Goal: Communication & Community: Connect with others

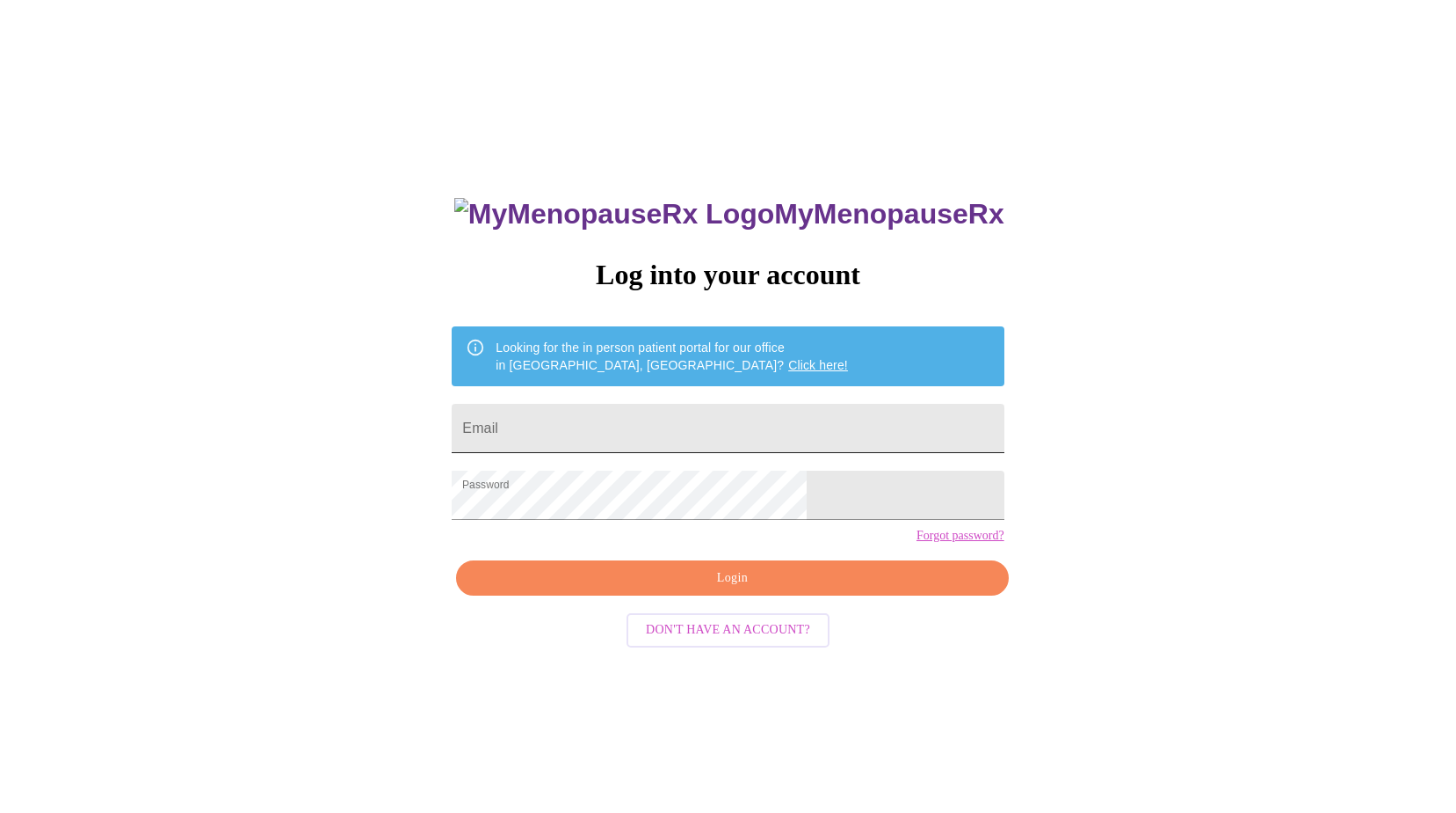
click at [798, 418] on input "Email" at bounding box center [727, 428] width 552 height 49
type input "[EMAIL_ADDRESS][DOMAIN_NAME]"
click at [730, 589] on span "Login" at bounding box center [732, 578] width 511 height 22
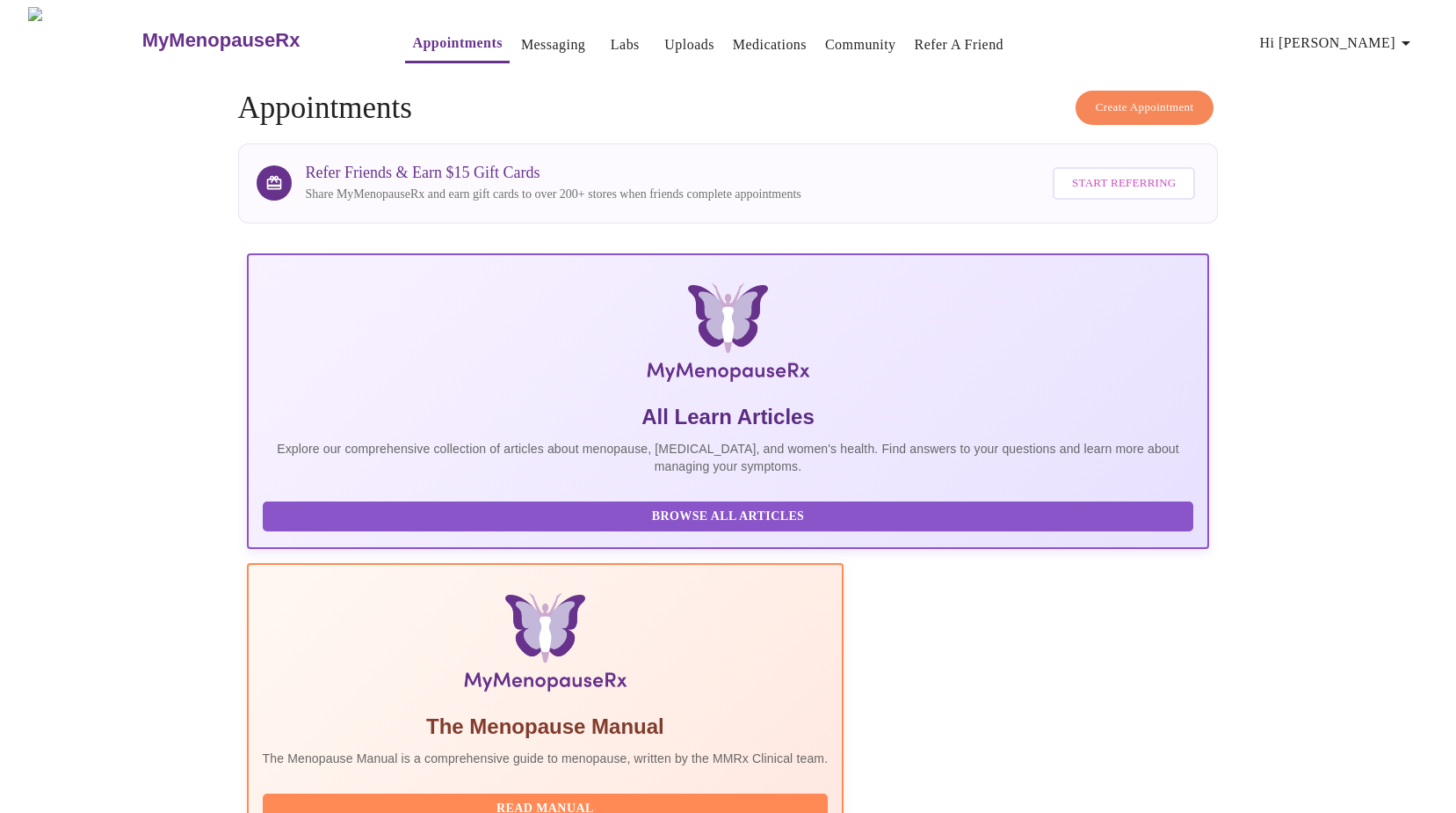
click at [665, 35] on link "Uploads" at bounding box center [689, 45] width 50 height 25
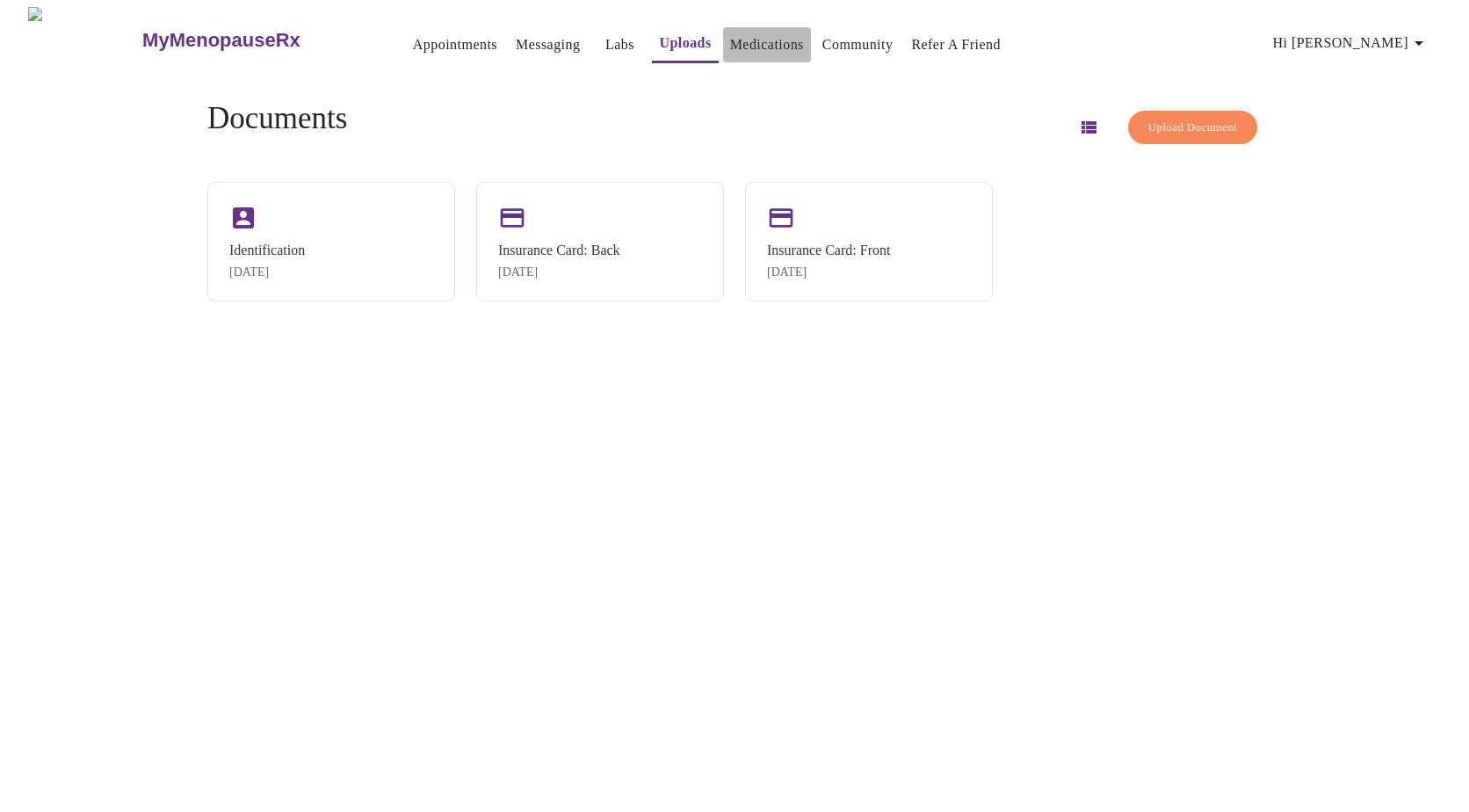
click at [731, 35] on link "Medications" at bounding box center [768, 45] width 74 height 25
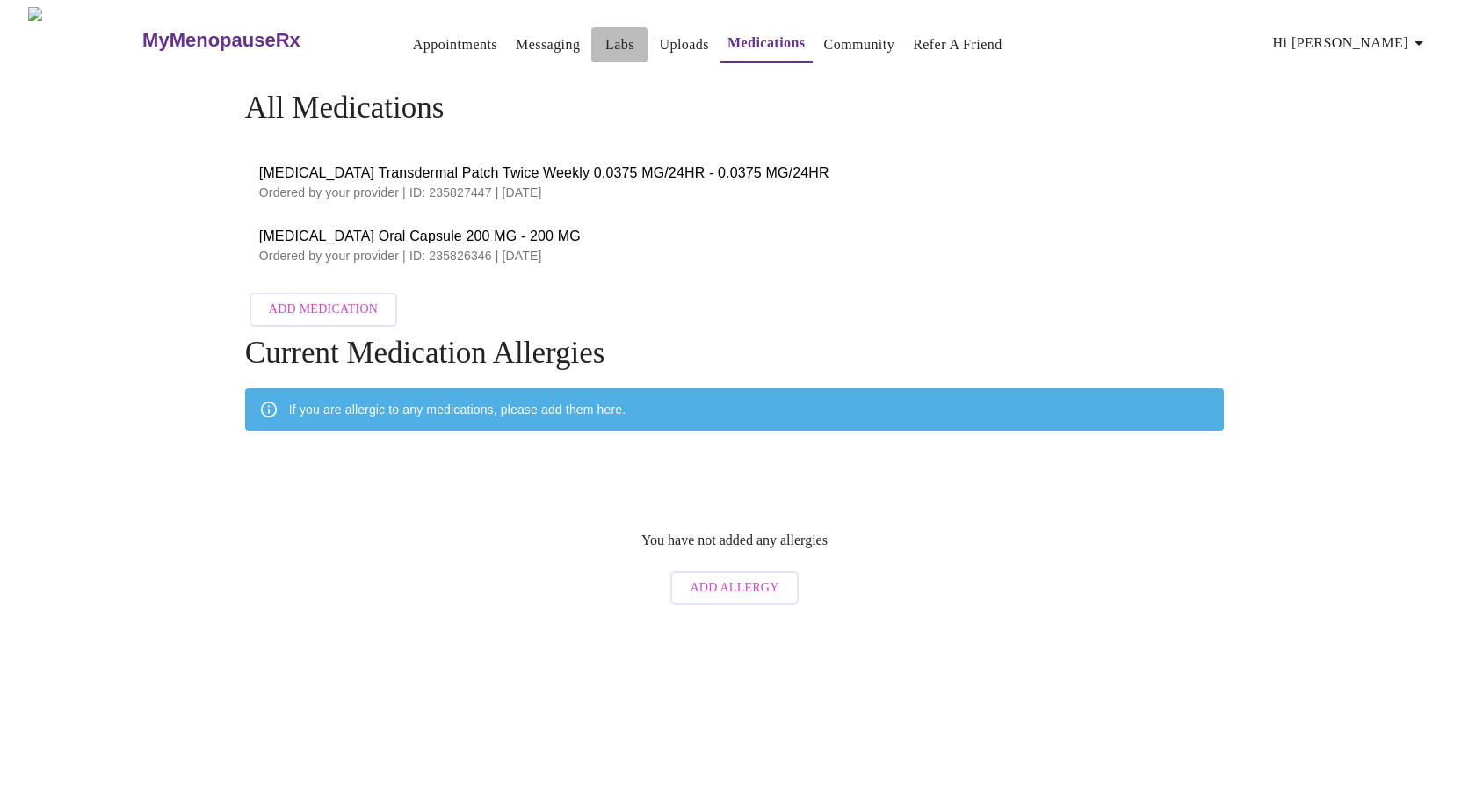
click at [591, 34] on button "Labs" at bounding box center [620, 45] width 56 height 35
click at [606, 34] on link "Labs" at bounding box center [620, 45] width 29 height 25
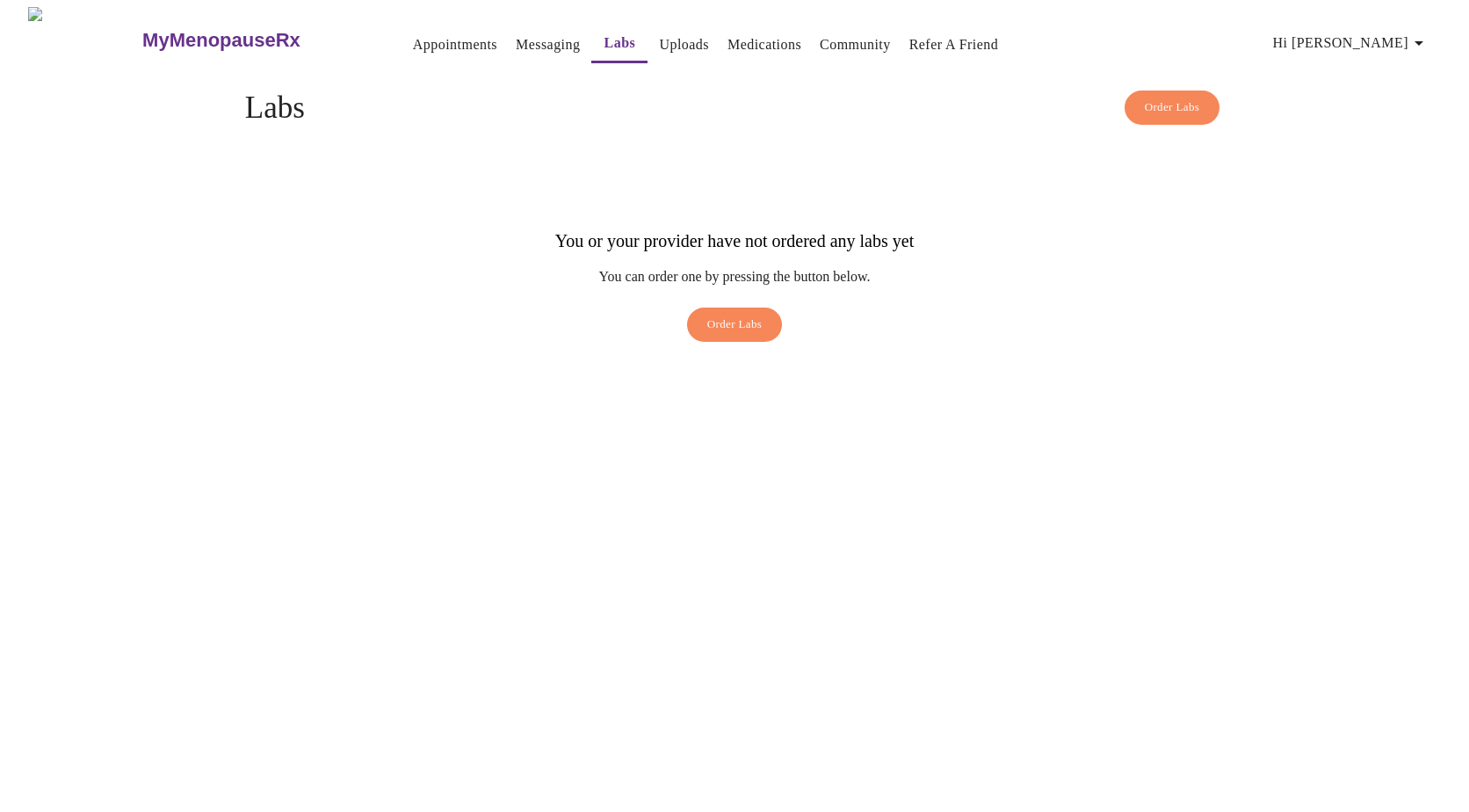
click at [516, 38] on link "Messaging" at bounding box center [547, 45] width 64 height 25
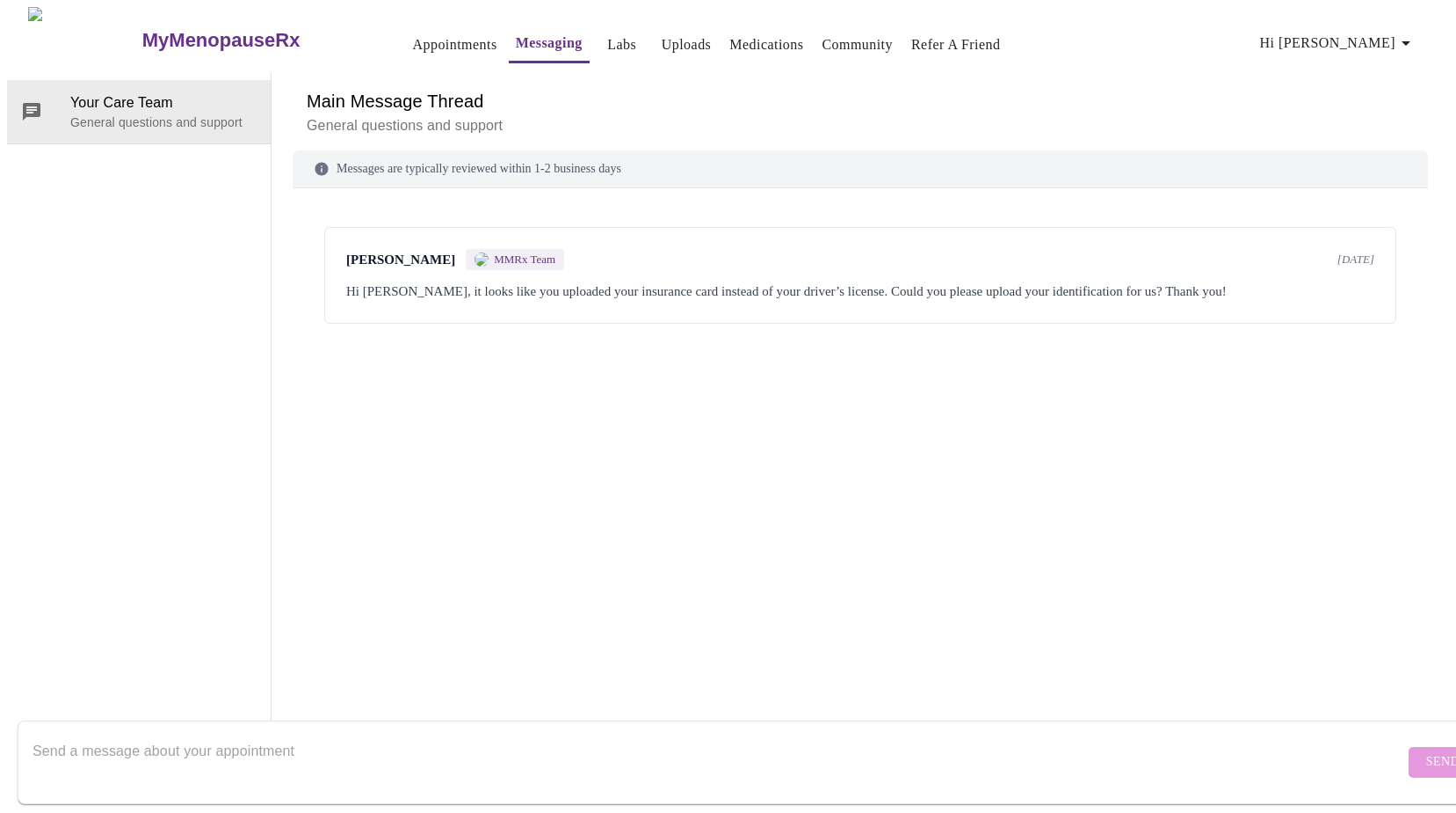
click at [143, 32] on h3 "MyMenopauseRx" at bounding box center [222, 41] width 158 height 23
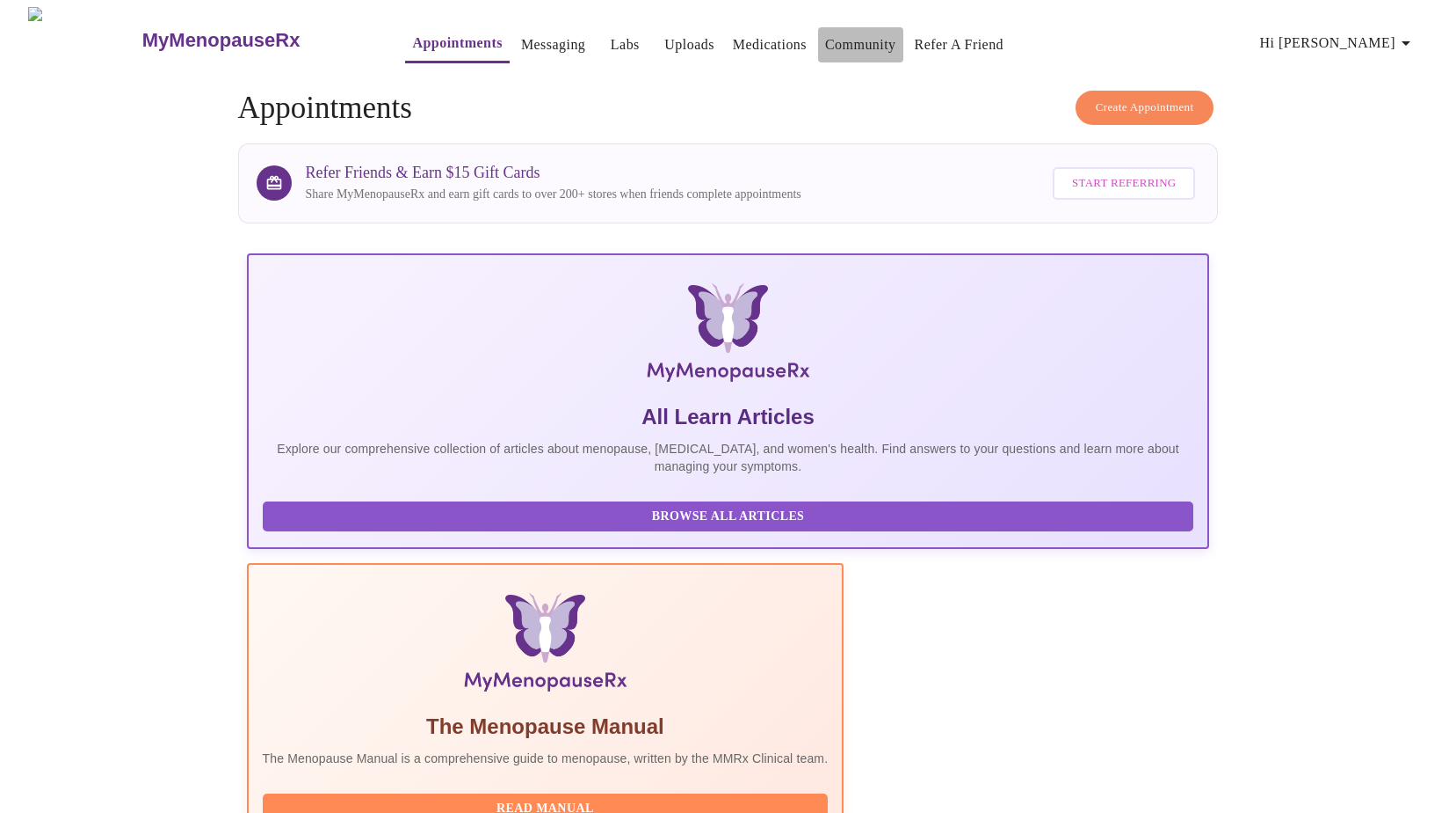
click at [850, 33] on link "Community" at bounding box center [861, 45] width 71 height 25
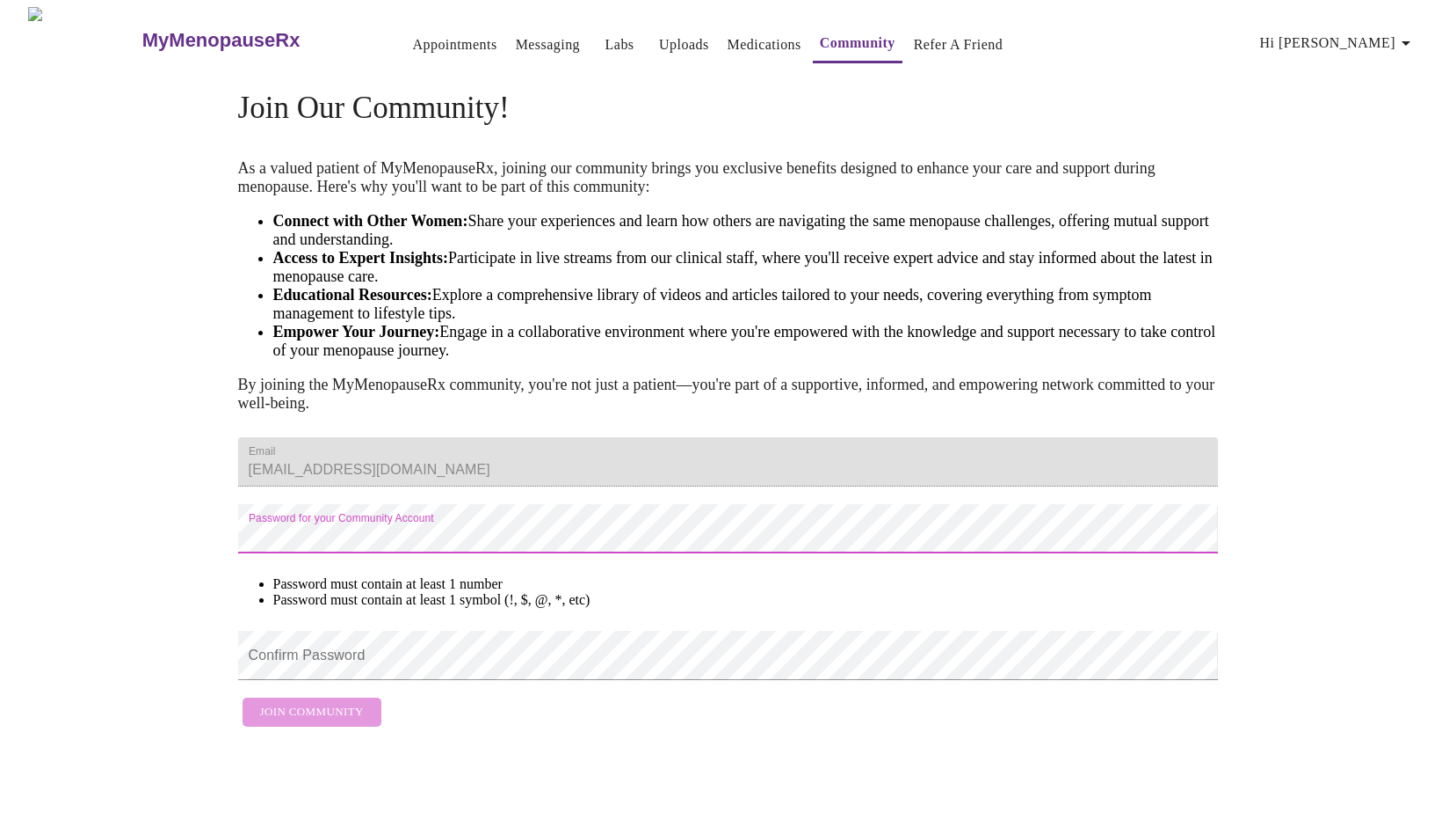
scroll to position [23, 0]
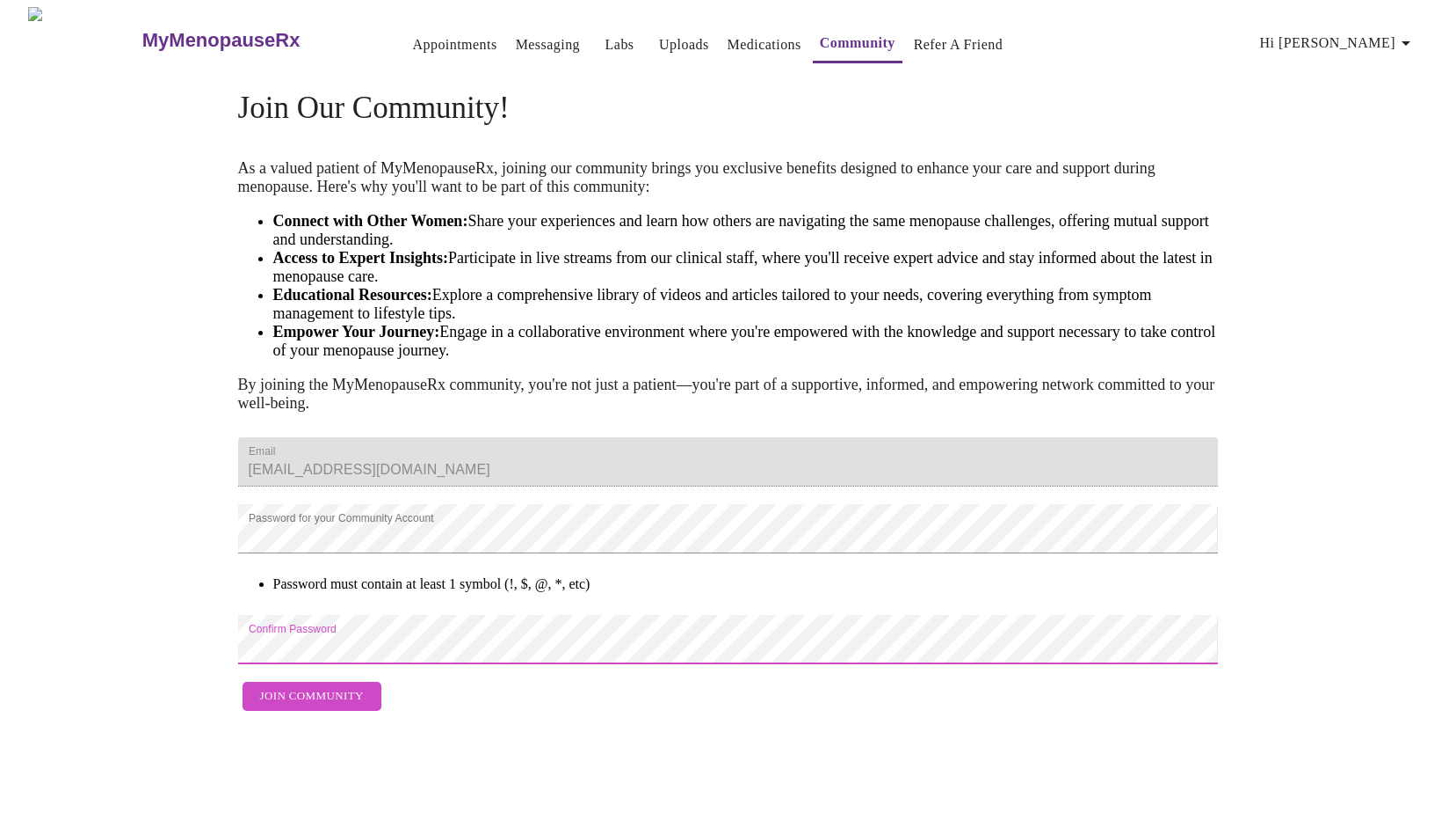
click at [286, 706] on span "Join Community" at bounding box center [313, 696] width 104 height 20
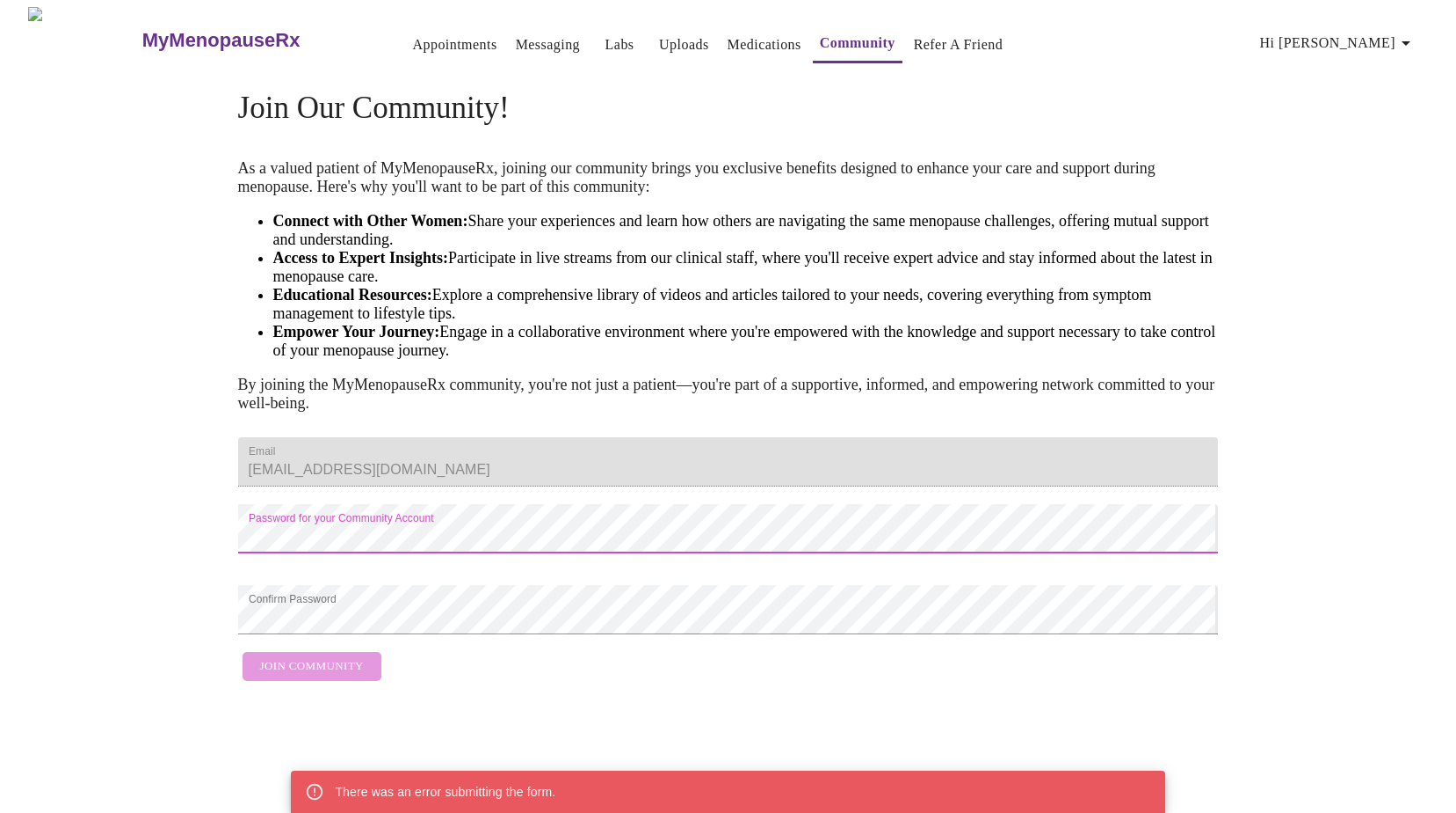
scroll to position [0, 0]
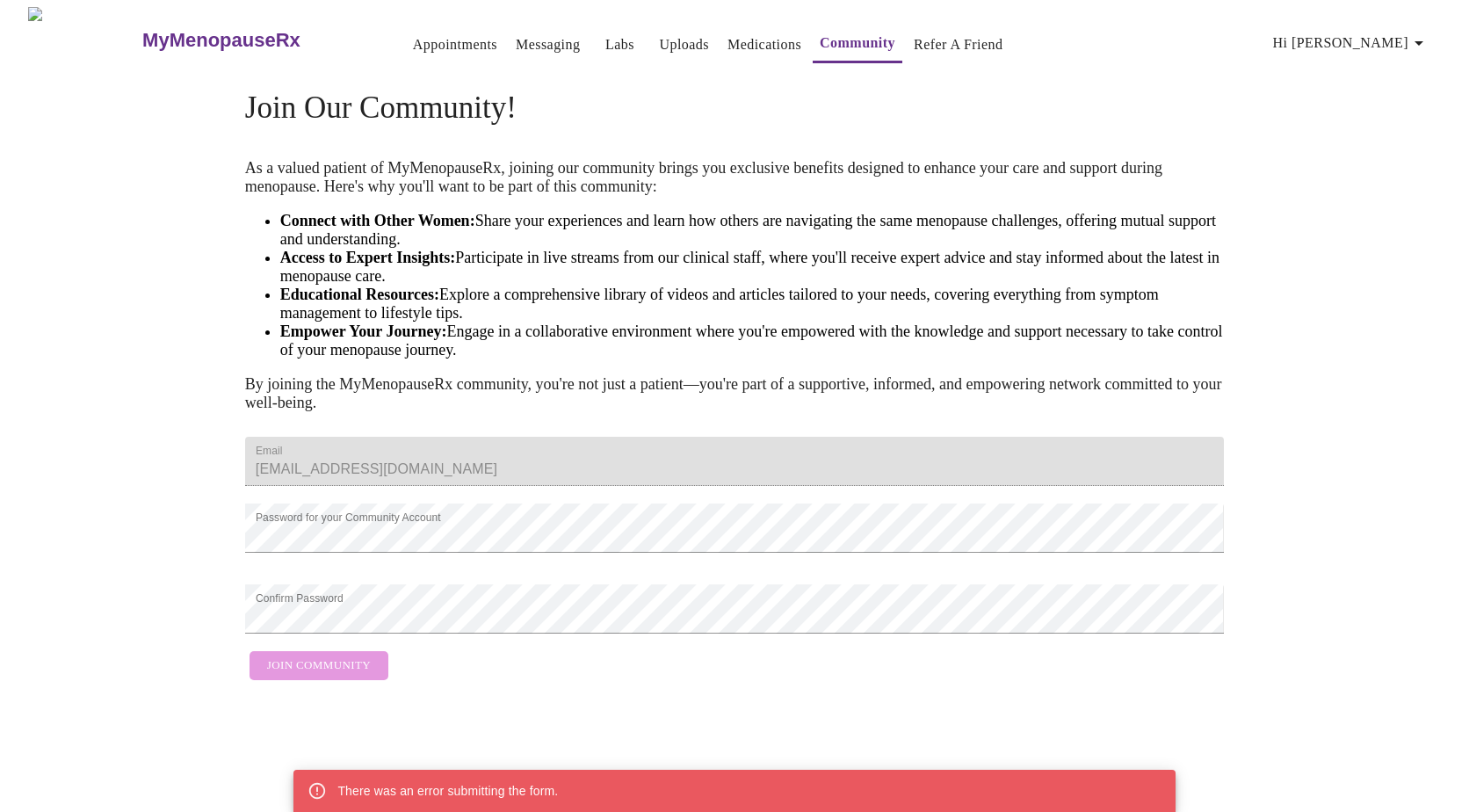
click at [1322, 577] on div "MyMenopauseRx Appointments Messaging Labs Uploads Medications Community Refer a…" at bounding box center [734, 347] width 1455 height 682
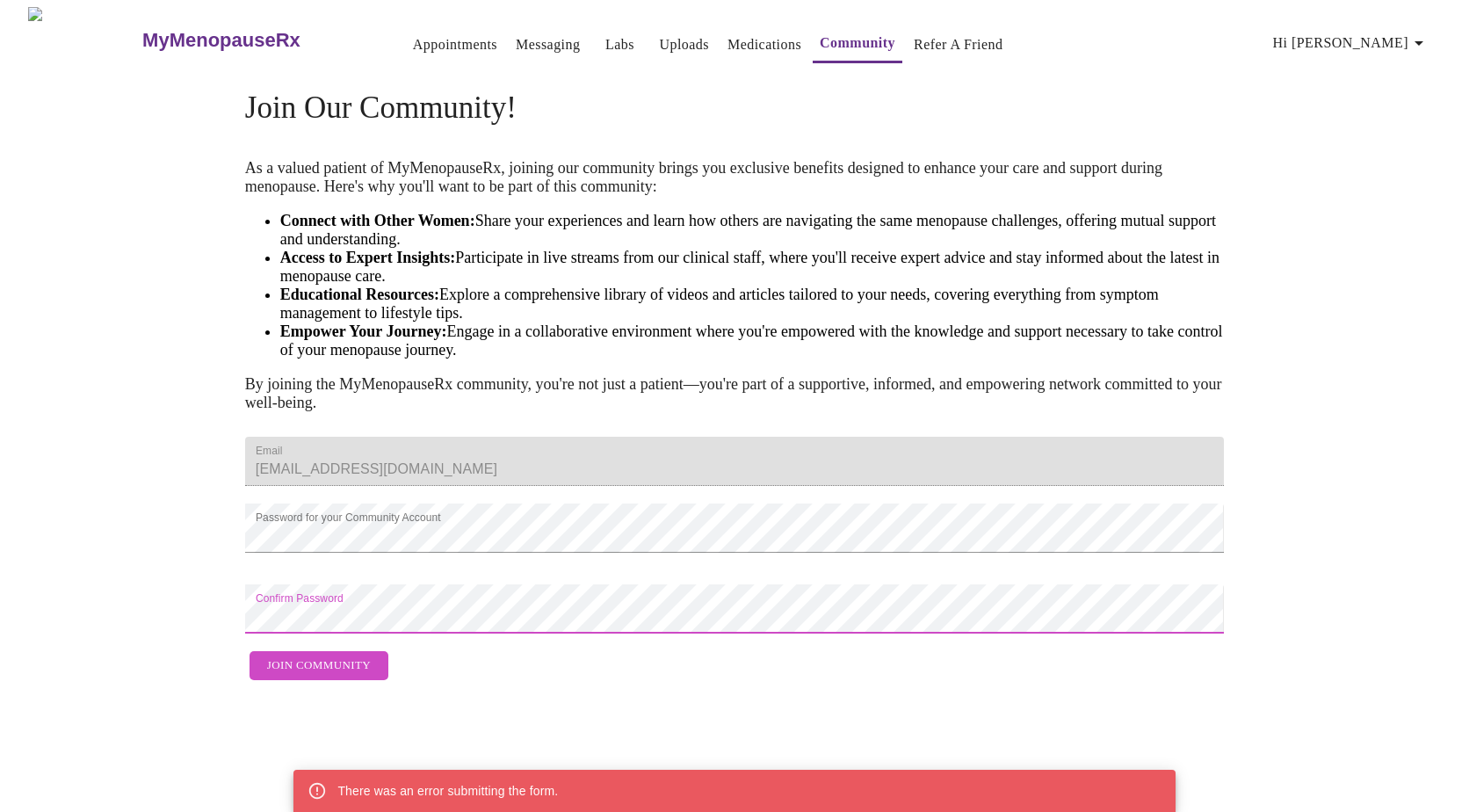
click at [300, 676] on span "Join Community" at bounding box center [320, 665] width 104 height 20
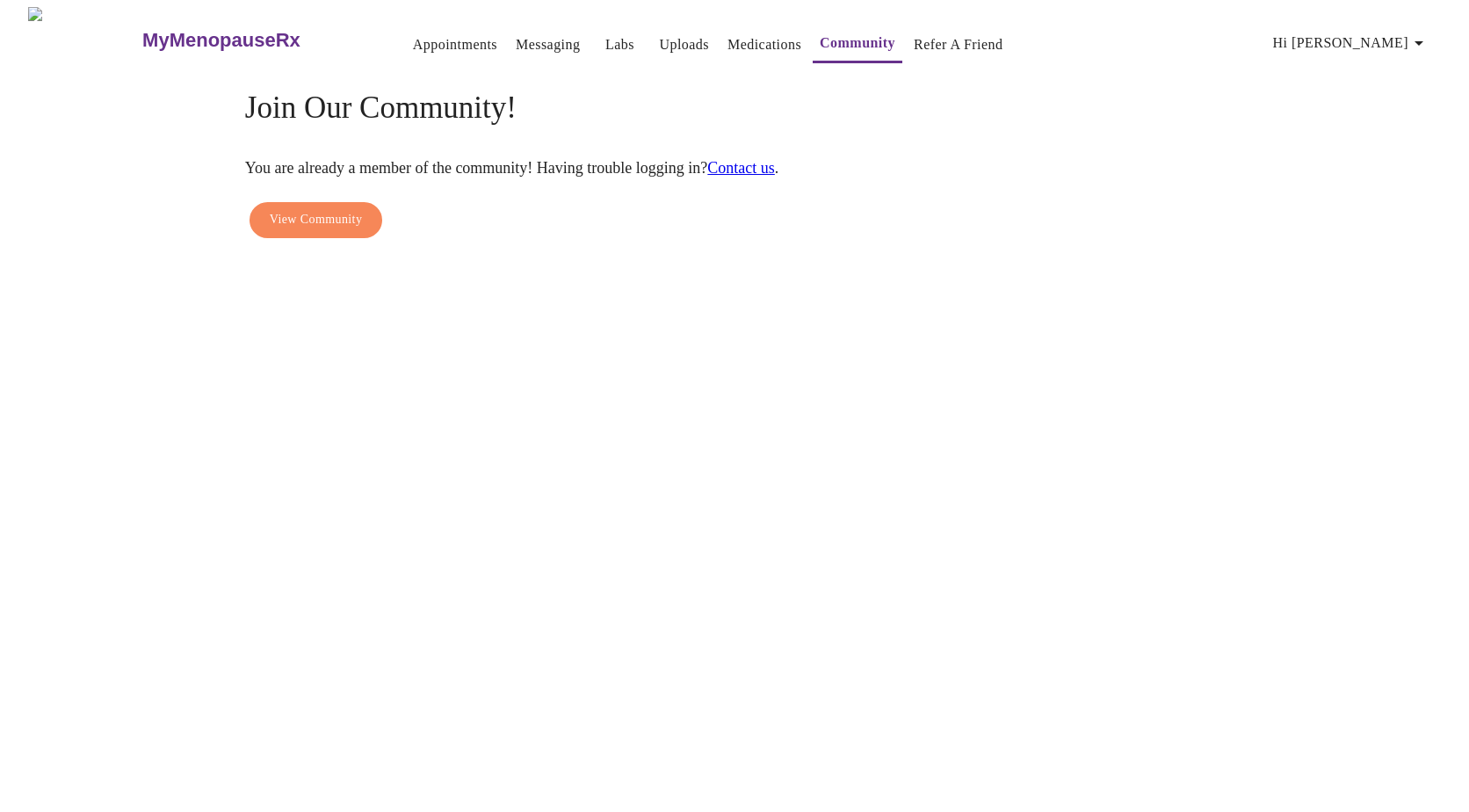
click at [421, 35] on link "Appointments" at bounding box center [455, 45] width 84 height 25
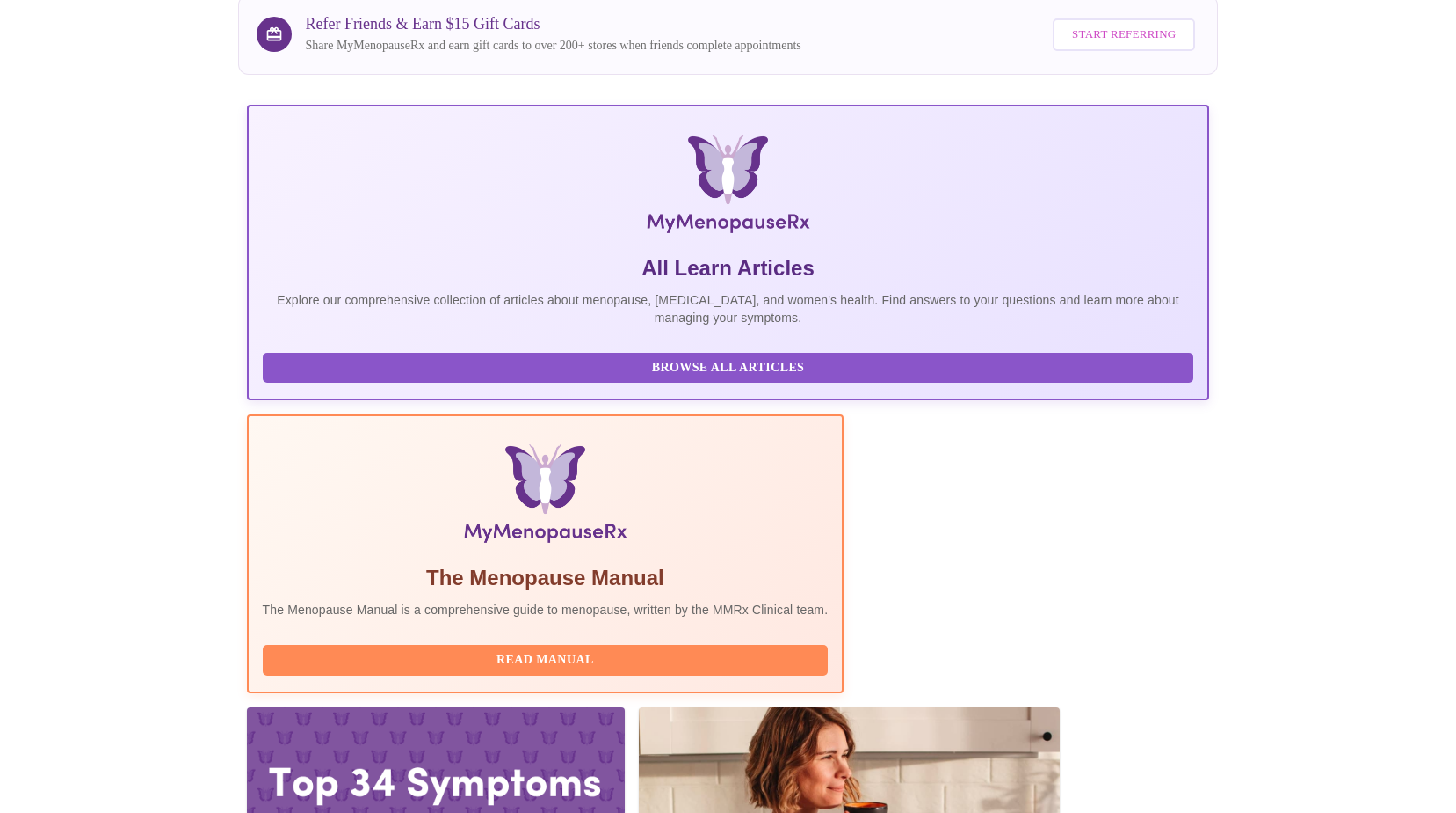
scroll to position [151, 0]
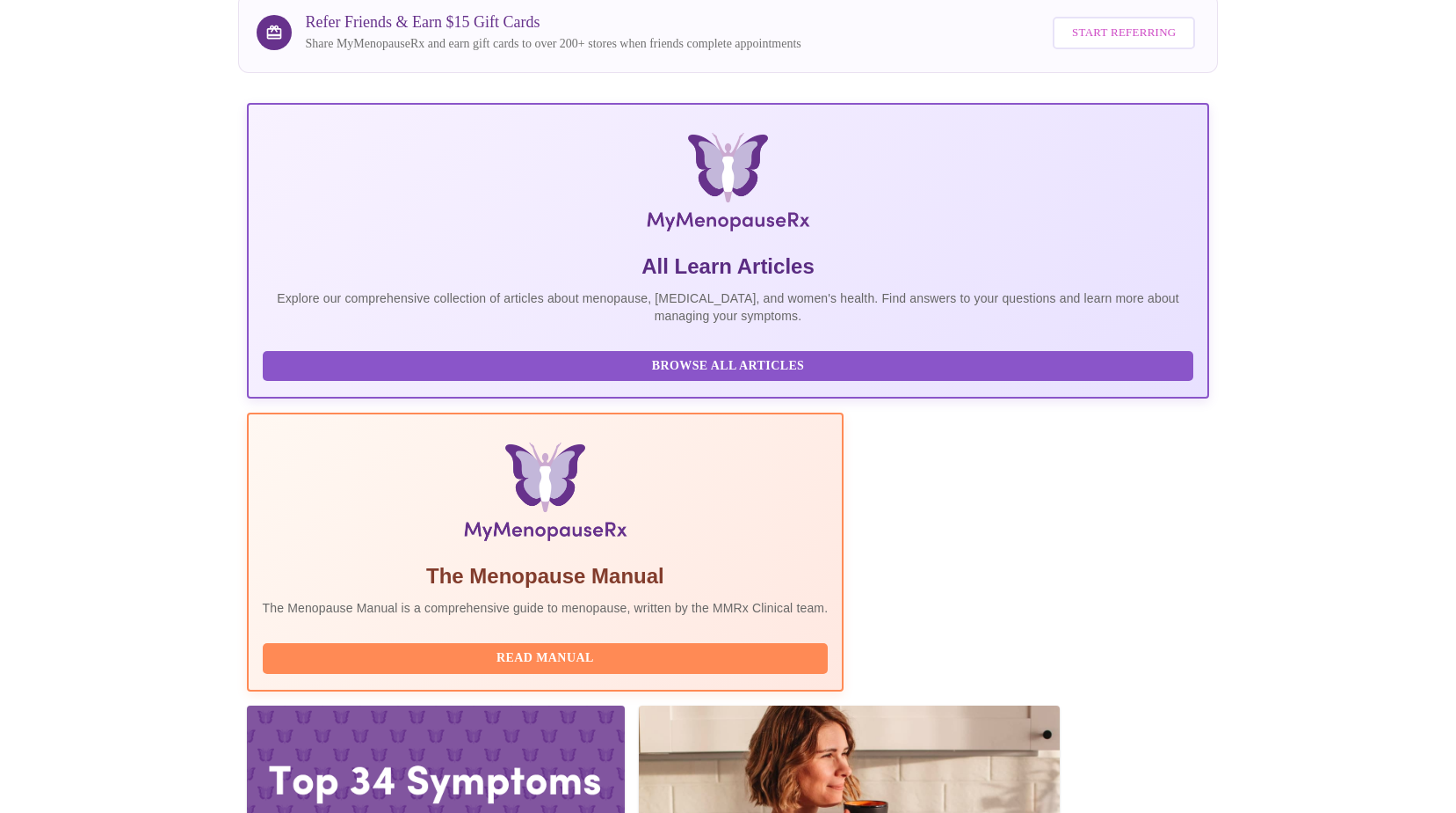
drag, startPoint x: 569, startPoint y: 569, endPoint x: 370, endPoint y: 566, distance: 199.0
drag, startPoint x: 370, startPoint y: 566, endPoint x: 402, endPoint y: 561, distance: 32.4
copy h3 "[PERSON_NAME] DNP, WHNP-[GEOGRAPHIC_DATA]"
